Goal: Task Accomplishment & Management: Manage account settings

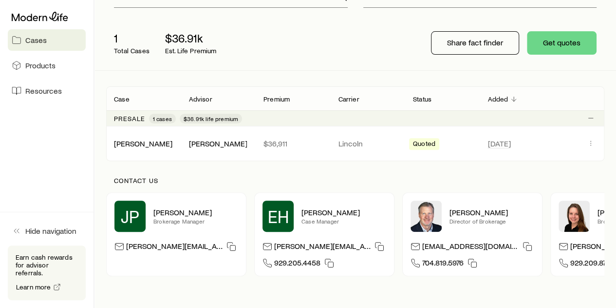
scroll to position [102, 0]
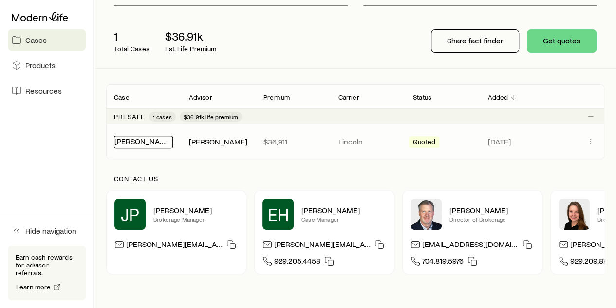
click at [142, 142] on link "[PERSON_NAME]" at bounding box center [144, 140] width 58 height 9
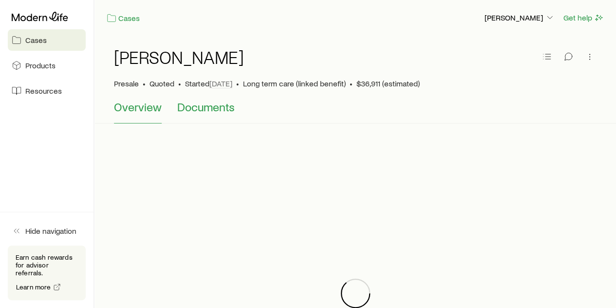
click at [204, 108] on span "Documents" at bounding box center [206, 107] width 58 height 14
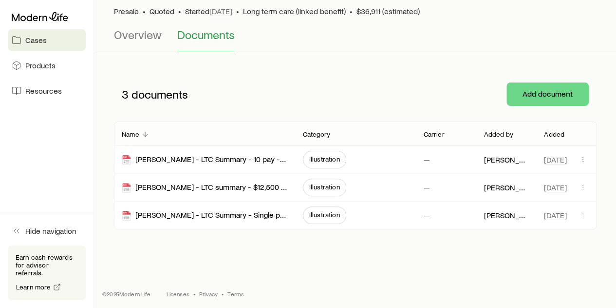
scroll to position [74, 0]
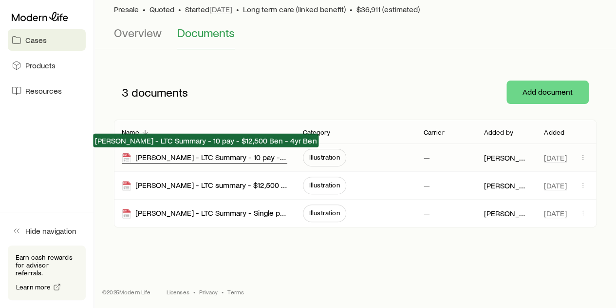
click at [222, 156] on div "[PERSON_NAME] - LTC Summary - 10 pay - $12,500 Ben - 4yr Ben" at bounding box center [205, 157] width 166 height 11
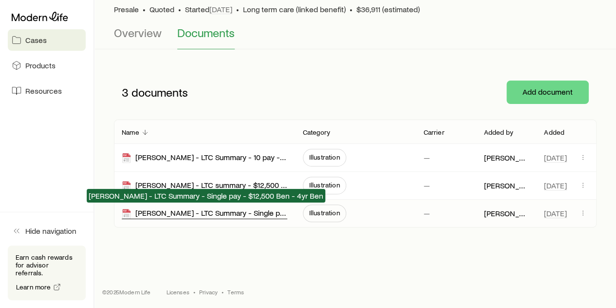
click at [217, 211] on div "[PERSON_NAME] - LTC Summary - Single pay - $12,500 Ben - 4yr Ben" at bounding box center [205, 213] width 166 height 11
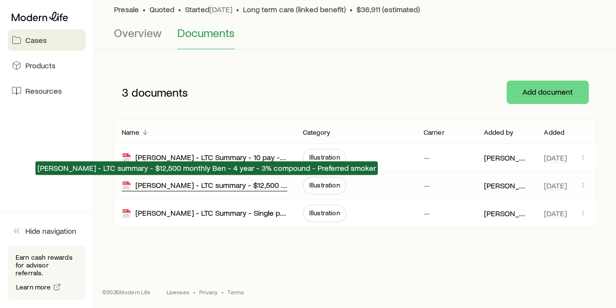
click at [253, 188] on div "[PERSON_NAME] - LTC summary - $12,500 monthly Ben - 4 year - 3% compound - Pref…" at bounding box center [205, 185] width 166 height 11
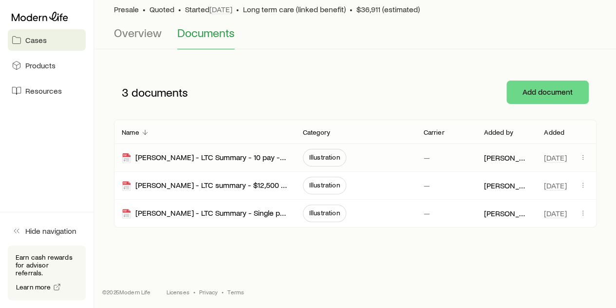
click at [238, 149] on div "[PERSON_NAME] - LTC Summary - 10 pay - $12,500 Ben - 4yr Ben" at bounding box center [205, 157] width 166 height 27
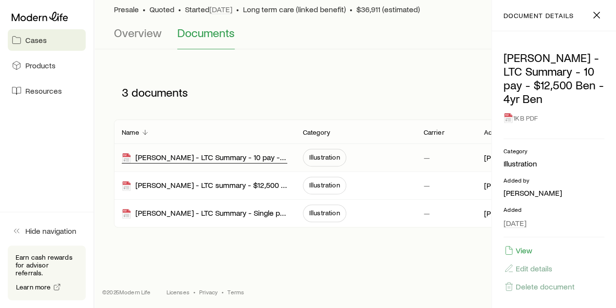
click at [217, 157] on div "[PERSON_NAME] - LTC Summary - 10 pay - $12,500 Ben - 4yr Ben" at bounding box center [205, 157] width 166 height 11
